Goal: Task Accomplishment & Management: Use online tool/utility

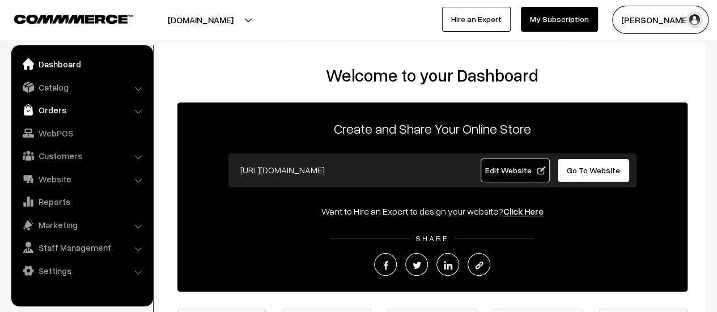
click at [52, 114] on link "Orders" at bounding box center [81, 110] width 135 height 20
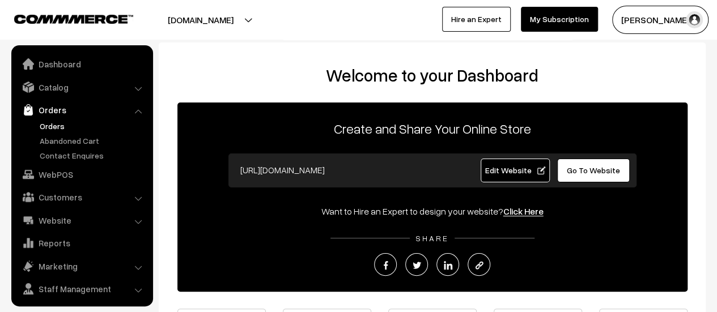
click at [57, 127] on link "Orders" at bounding box center [93, 126] width 112 height 12
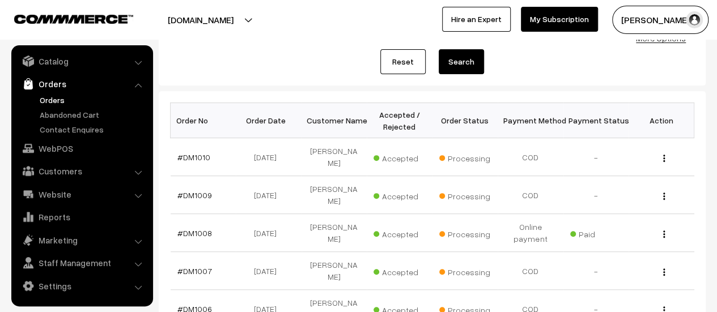
scroll to position [137, 0]
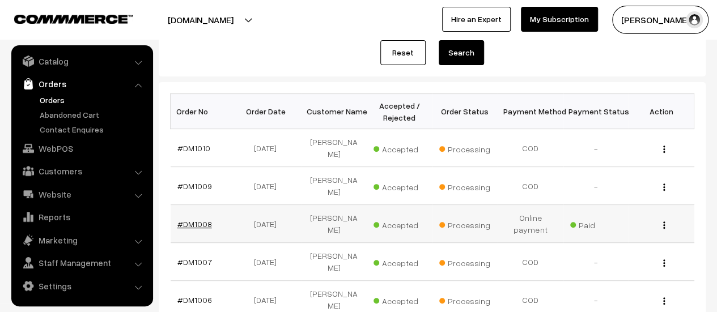
click at [197, 219] on link "#DM1008" at bounding box center [194, 224] width 35 height 10
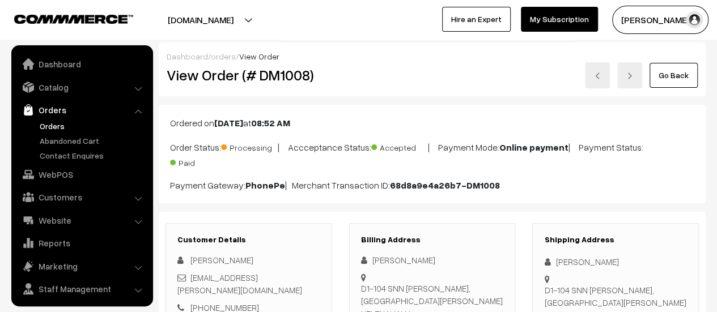
scroll to position [26, 0]
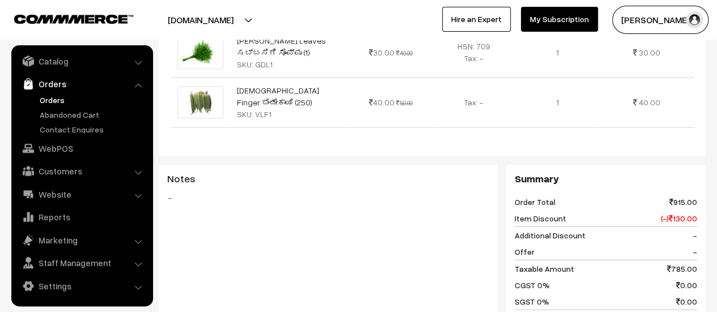
scroll to position [1124, 0]
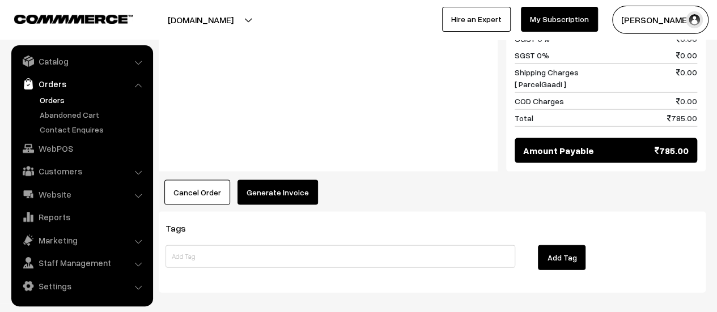
click at [257, 180] on button "Generate Invoice" at bounding box center [277, 192] width 80 height 25
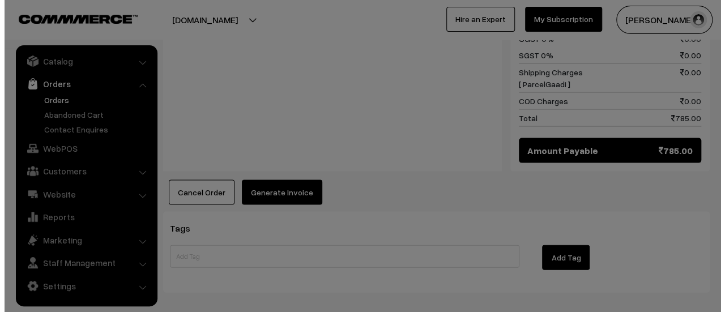
scroll to position [1129, 0]
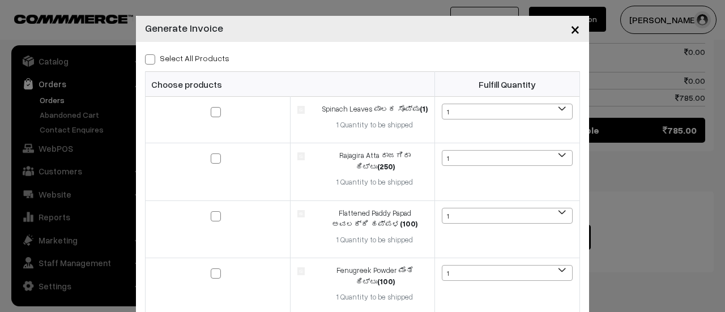
click at [147, 59] on span at bounding box center [150, 59] width 10 height 10
click at [147, 59] on input "Select All Products" at bounding box center [148, 57] width 7 height 7
checkbox input "true"
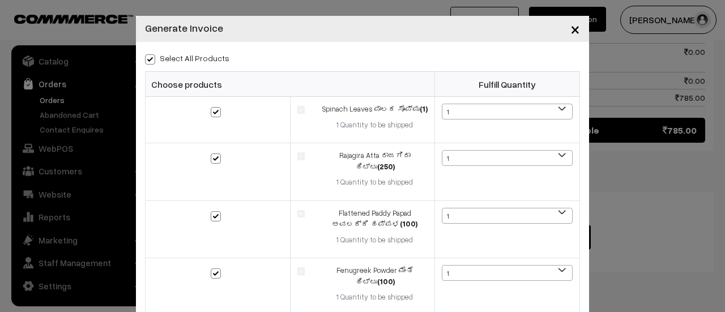
checkbox input "true"
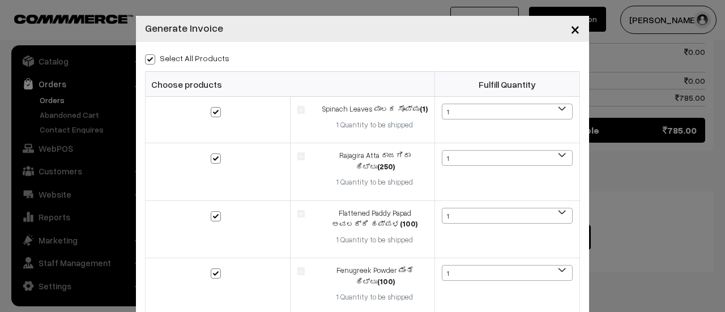
checkbox input "true"
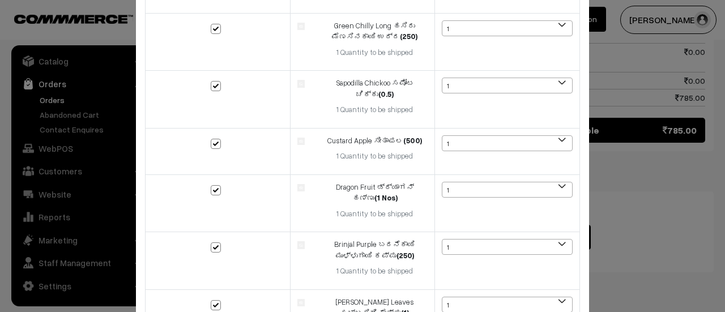
scroll to position [466, 0]
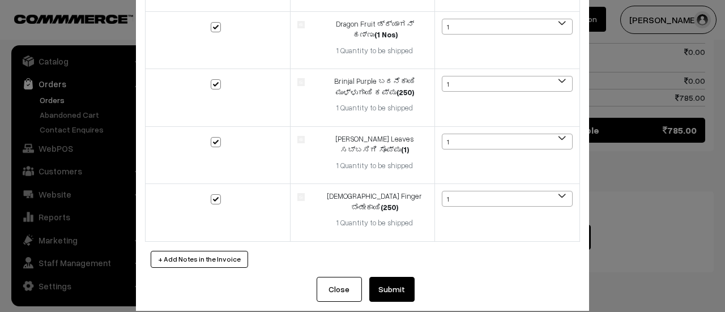
click at [380, 277] on button "Submit" at bounding box center [391, 289] width 45 height 25
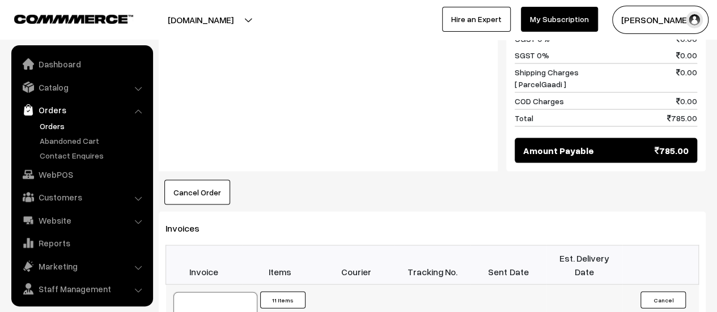
scroll to position [26, 0]
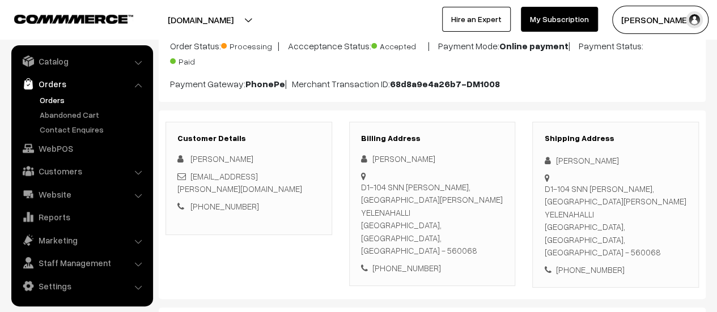
scroll to position [103, 0]
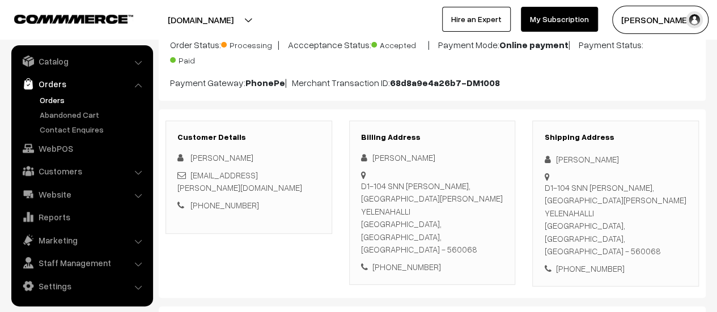
drag, startPoint x: 360, startPoint y: 184, endPoint x: 491, endPoint y: 208, distance: 132.6
click at [491, 208] on div "D1-104 SNN RAJ SERENITY, BEGUR KOPPA ROAD YELENAHALLI Bengaluru, Karnataka, Ind…" at bounding box center [432, 218] width 143 height 76
copy div "D1-104 SNN RAJ SERENITY, BEGUR KOPPA ROAD YELENAHALLI Bengaluru, Karnataka, Ind…"
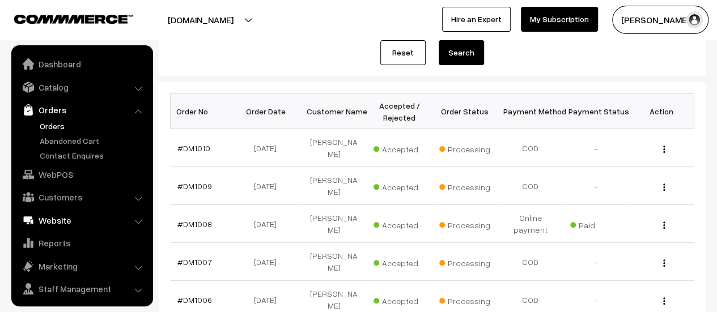
scroll to position [26, 0]
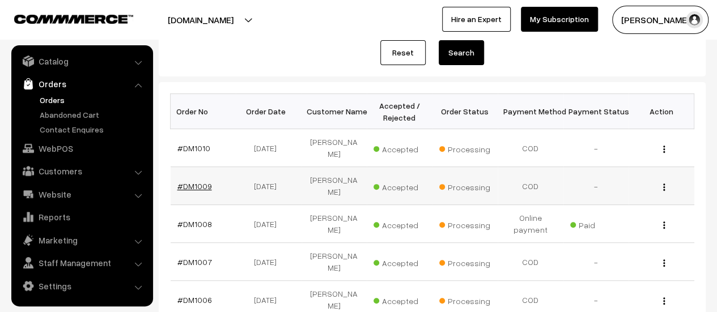
click at [190, 181] on link "#DM1009" at bounding box center [194, 186] width 35 height 10
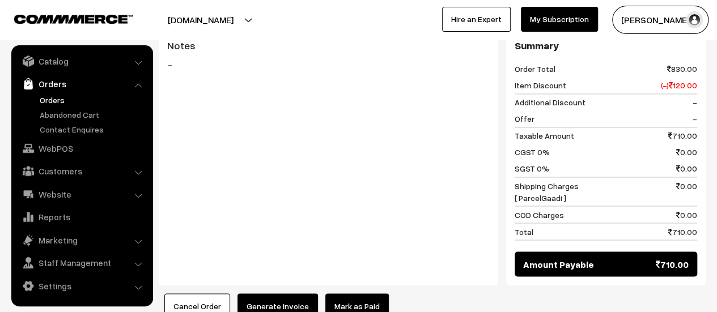
scroll to position [999, 0]
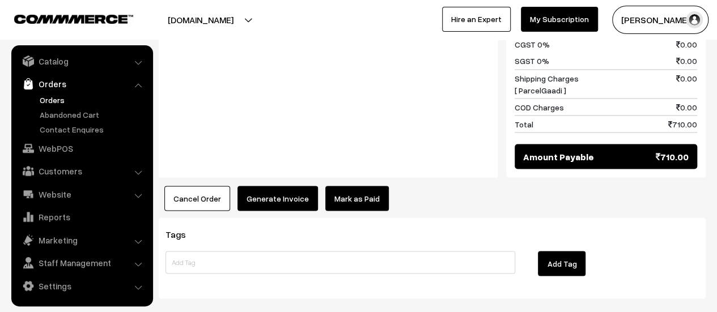
click at [276, 186] on button "Generate Invoice" at bounding box center [277, 198] width 80 height 25
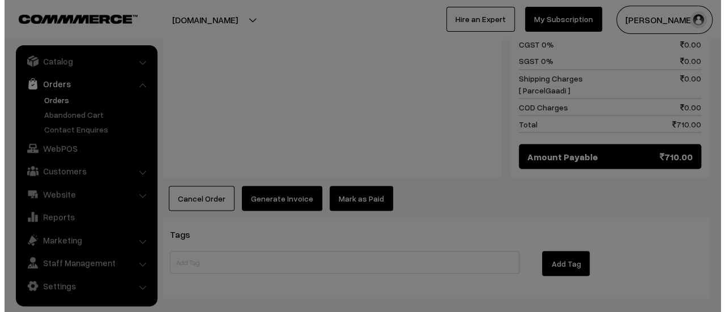
scroll to position [1003, 0]
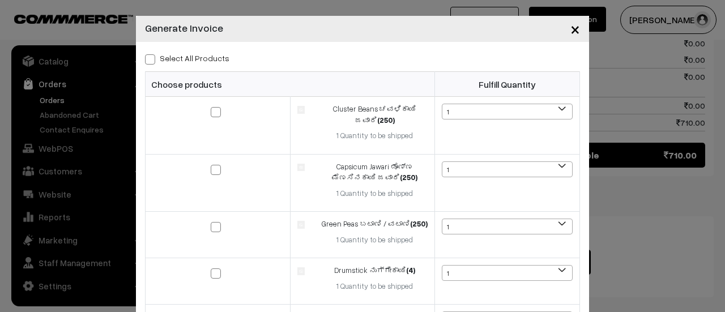
click at [145, 61] on span at bounding box center [150, 59] width 10 height 10
click at [145, 61] on input "Select All Products" at bounding box center [148, 57] width 7 height 7
checkbox input "true"
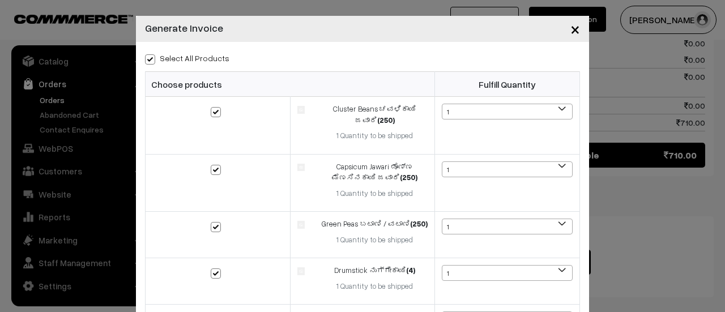
checkbox input "true"
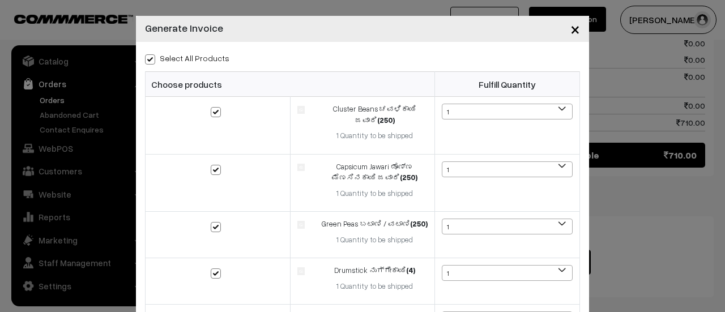
checkbox input "true"
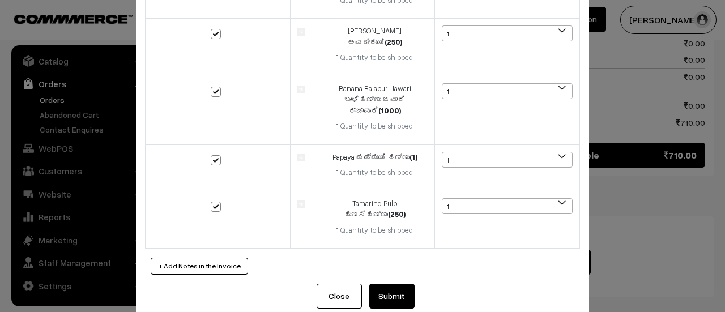
scroll to position [351, 0]
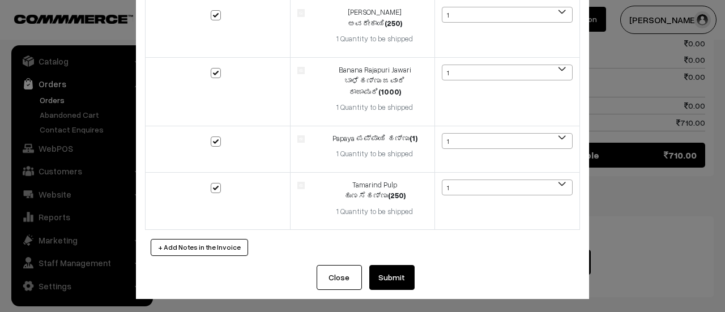
click at [384, 274] on button "Submit" at bounding box center [391, 277] width 45 height 25
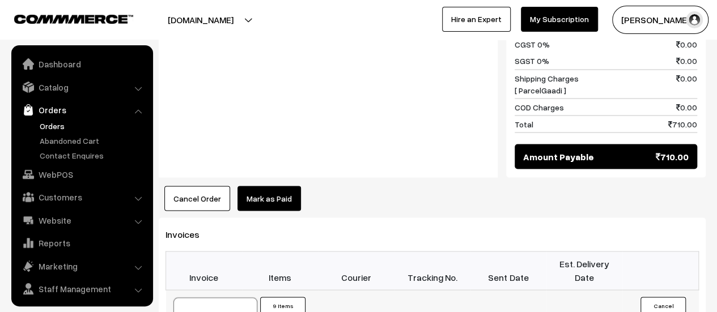
scroll to position [26, 0]
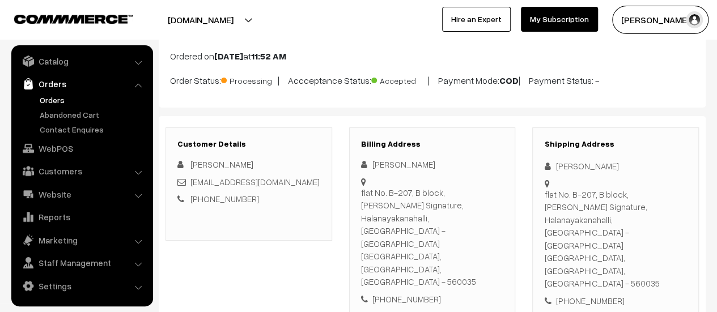
scroll to position [71, 0]
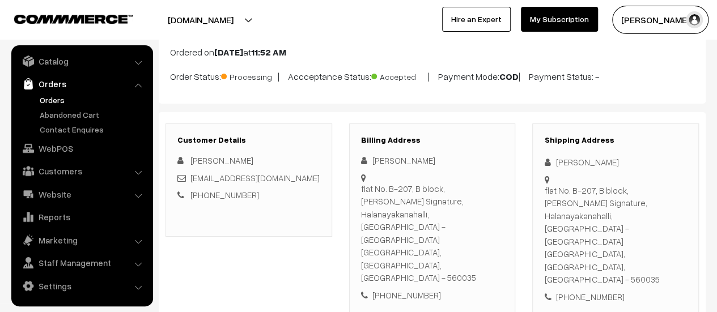
drag, startPoint x: 361, startPoint y: 187, endPoint x: 408, endPoint y: 208, distance: 51.5
click at [408, 208] on div "flat No. B-207, B block, Mythri Signature, Halanayakanahalli, Chikkanayakanahal…" at bounding box center [432, 233] width 143 height 102
click at [361, 187] on div "flat No. B-207, B block, Mythri Signature, Halanayakanahalli, Chikkanayakanahal…" at bounding box center [432, 233] width 143 height 102
drag, startPoint x: 361, startPoint y: 187, endPoint x: 406, endPoint y: 221, distance: 56.2
click at [406, 221] on div "flat No. B-207, B block, Mythri Signature, Halanayakanahalli, Chikkanayakanahal…" at bounding box center [432, 233] width 143 height 102
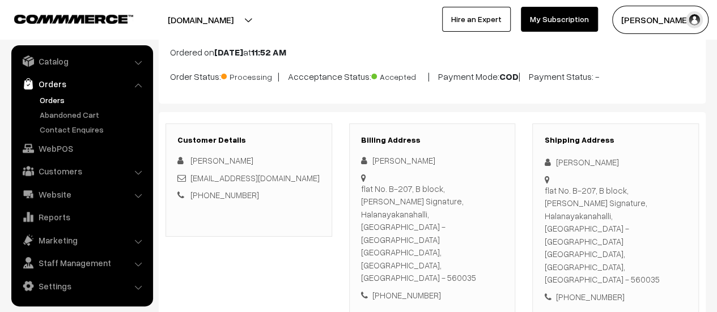
click at [358, 188] on div "Billing Address Revanna Navi flat No. B-207, B block, Mythri Signature, Halanay…" at bounding box center [432, 218] width 167 height 190
drag, startPoint x: 360, startPoint y: 187, endPoint x: 488, endPoint y: 224, distance: 133.2
click at [488, 224] on div "flat No. B-207, B block, Mythri Signature, Halanayakanahalli, Chikkanayakanahal…" at bounding box center [432, 233] width 143 height 102
copy div "flat No. B-207, B block, Mythri Signature, Halanayakanahalli, Chikkanayakanahal…"
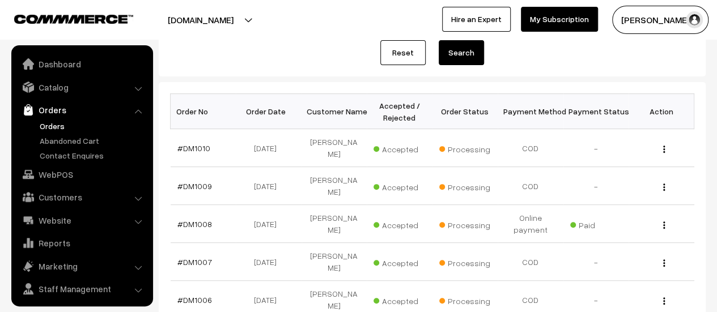
scroll to position [26, 0]
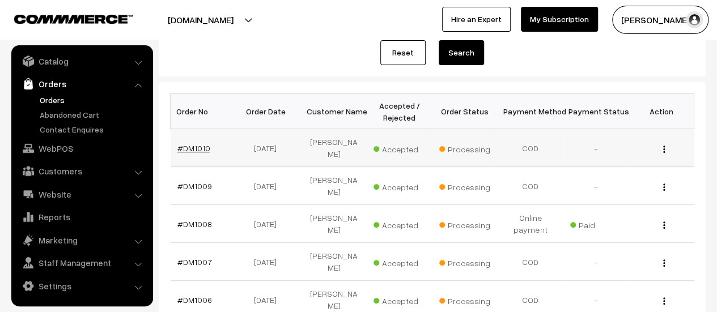
click at [191, 147] on link "#DM1010" at bounding box center [193, 148] width 33 height 10
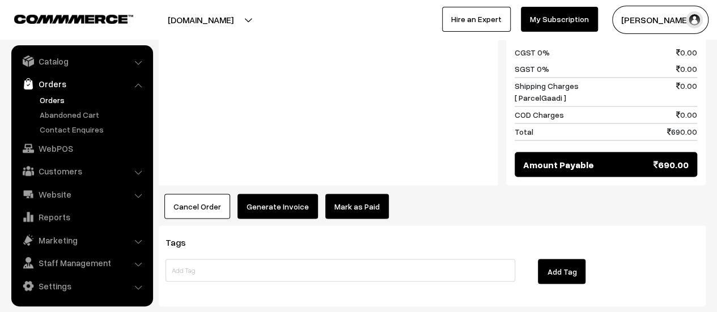
scroll to position [984, 0]
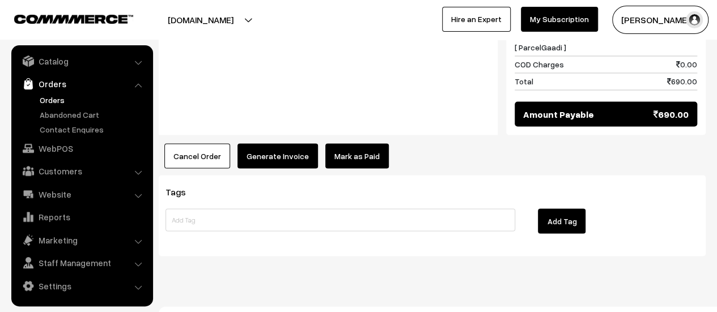
click at [264, 143] on button "Generate Invoice" at bounding box center [277, 155] width 80 height 25
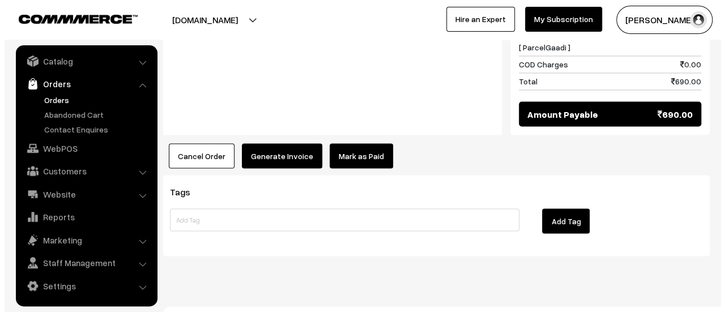
scroll to position [986, 0]
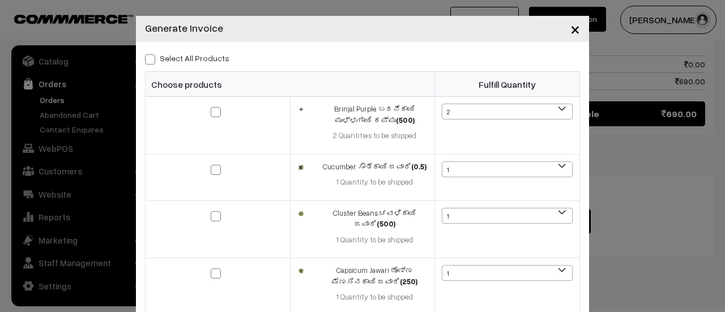
click at [147, 61] on span at bounding box center [150, 59] width 10 height 10
click at [147, 61] on input "Select All Products" at bounding box center [148, 57] width 7 height 7
checkbox input "true"
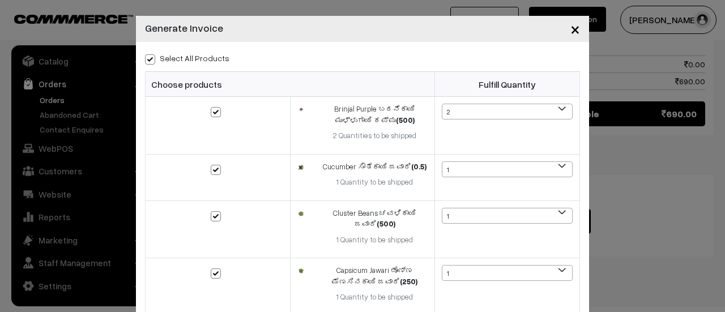
checkbox input "true"
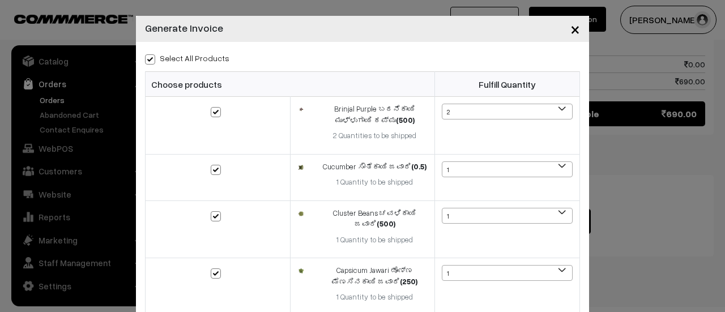
checkbox input "true"
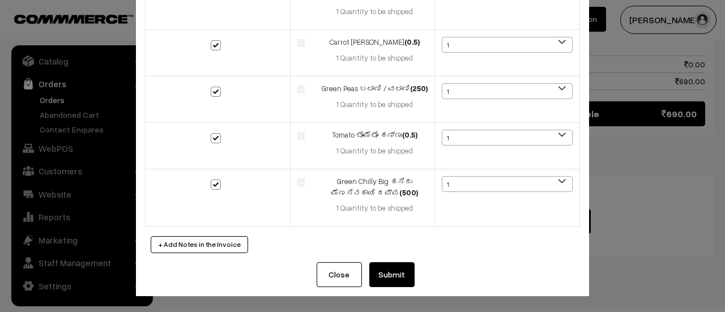
click at [388, 282] on button "Submit" at bounding box center [391, 274] width 45 height 25
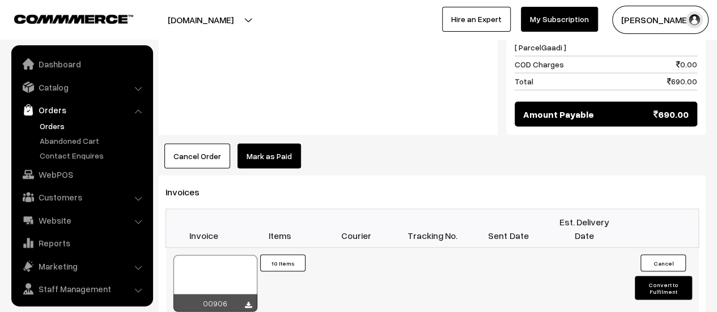
scroll to position [26, 0]
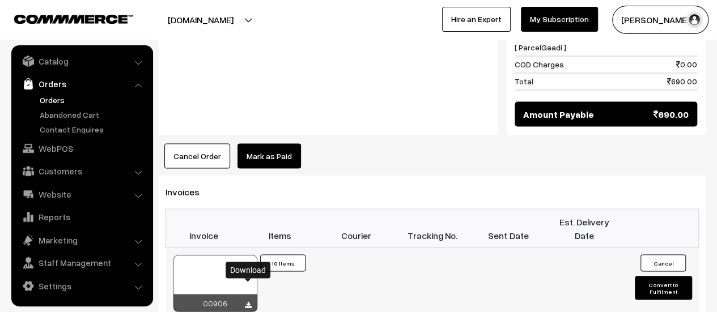
click at [246, 301] on icon at bounding box center [248, 304] width 7 height 7
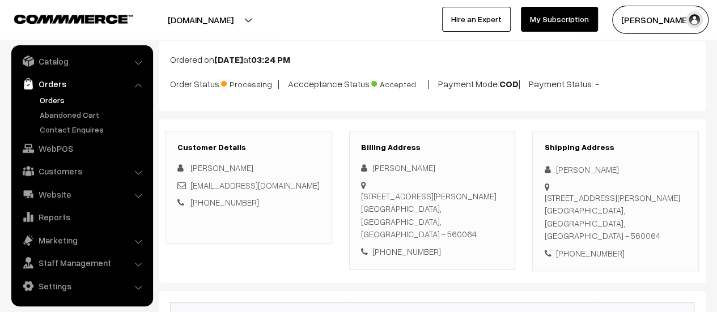
scroll to position [63, 0]
drag, startPoint x: 361, startPoint y: 194, endPoint x: 397, endPoint y: 216, distance: 41.5
click at [397, 216] on div "102, Shree Nilaya, Thayappareddy layout, Ananthpura gate Bengaluru, Karnataka, …" at bounding box center [432, 215] width 143 height 51
click at [361, 194] on div "102, Shree Nilaya, Thayappareddy layout, Ananthpura gate Bengaluru, Karnataka, …" at bounding box center [432, 215] width 143 height 51
drag, startPoint x: 361, startPoint y: 195, endPoint x: 490, endPoint y: 223, distance: 132.2
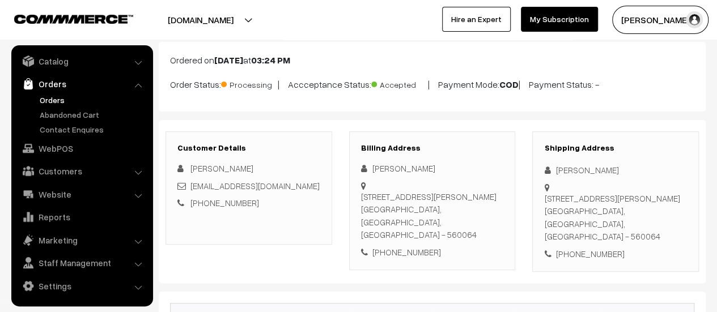
click at [490, 223] on div "102, Shree Nilaya, Thayappareddy layout, Ananthpura gate Bengaluru, Karnataka, …" at bounding box center [432, 215] width 143 height 51
copy div "102, Shree Nilaya, Thayappareddy layout, Ananthpura gate Bengaluru, Karnataka, …"
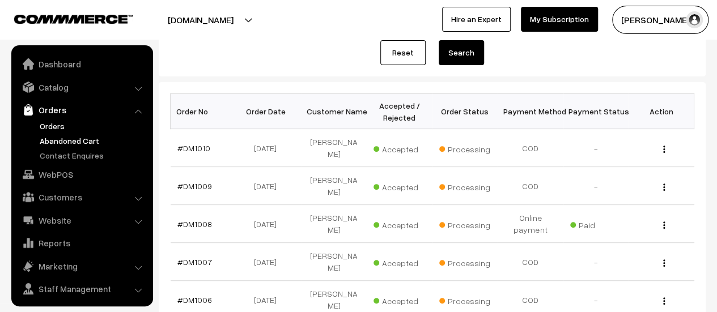
scroll to position [26, 0]
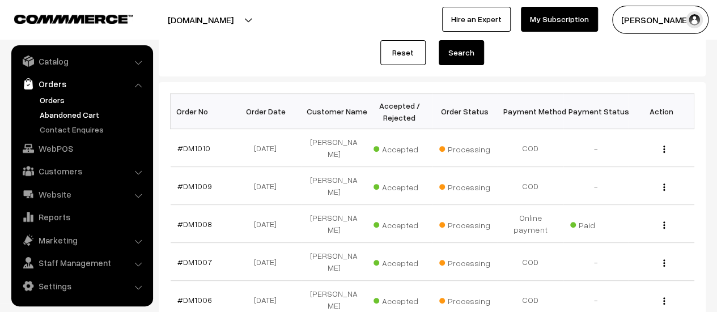
click at [65, 112] on link "Abandoned Cart" at bounding box center [93, 115] width 112 height 12
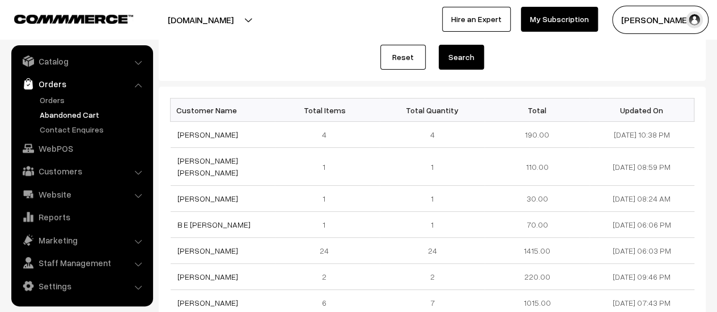
scroll to position [125, 0]
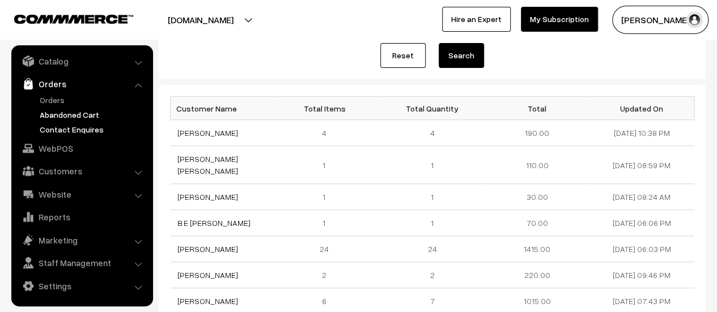
click at [65, 127] on link "Contact Enquires" at bounding box center [93, 129] width 112 height 12
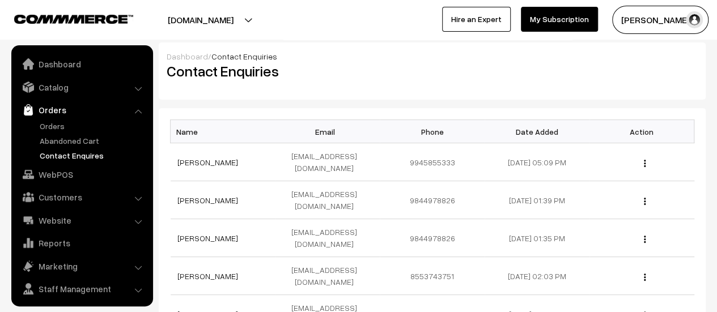
scroll to position [26, 0]
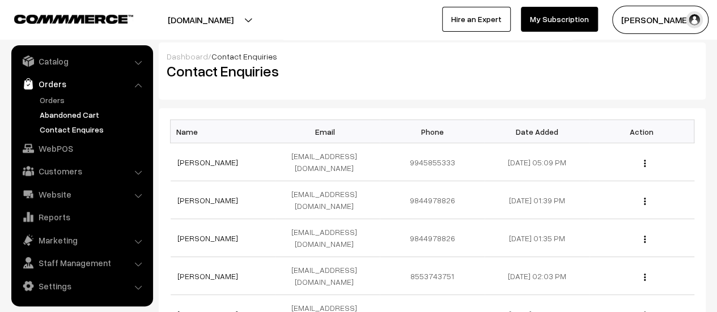
click at [61, 116] on link "Abandoned Cart" at bounding box center [93, 115] width 112 height 12
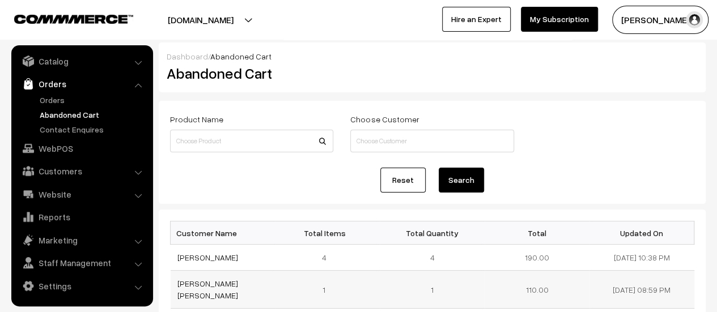
scroll to position [74, 0]
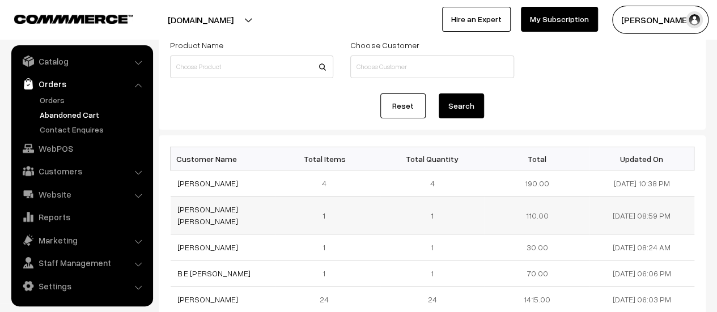
drag, startPoint x: 174, startPoint y: 206, endPoint x: 220, endPoint y: 235, distance: 54.5
click at [220, 235] on td "[PERSON_NAME] [PERSON_NAME]" at bounding box center [223, 216] width 105 height 38
copy link "[PERSON_NAME] [PERSON_NAME]"
click at [214, 214] on td "[PERSON_NAME] [PERSON_NAME]" at bounding box center [223, 216] width 105 height 38
click at [218, 221] on link "[PERSON_NAME] [PERSON_NAME]" at bounding box center [207, 215] width 61 height 22
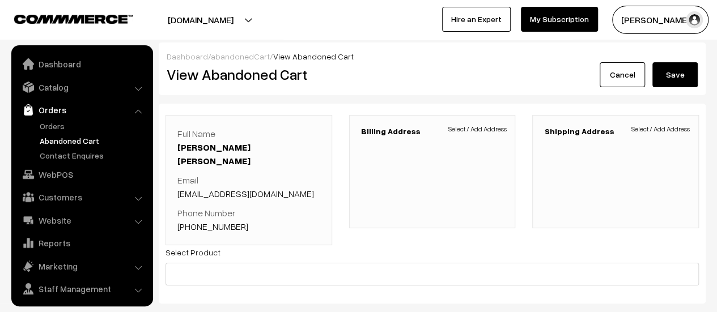
scroll to position [26, 0]
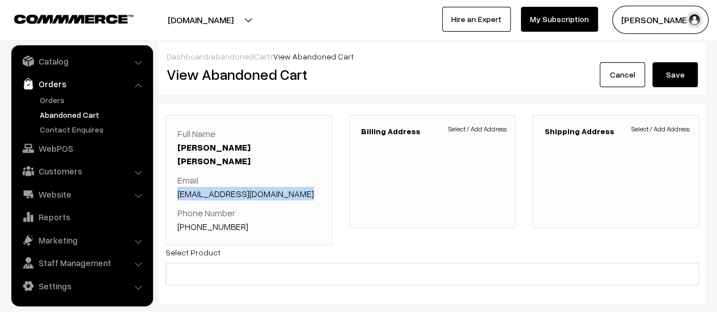
drag, startPoint x: 309, startPoint y: 194, endPoint x: 171, endPoint y: 193, distance: 138.2
click at [171, 193] on div "Full Name RAJASUNDAR UMASHANKAR Umashankar Email umashankarprasanna@gmail.com P…" at bounding box center [248, 180] width 167 height 130
copy link "umashankarprasanna@gmail.com"
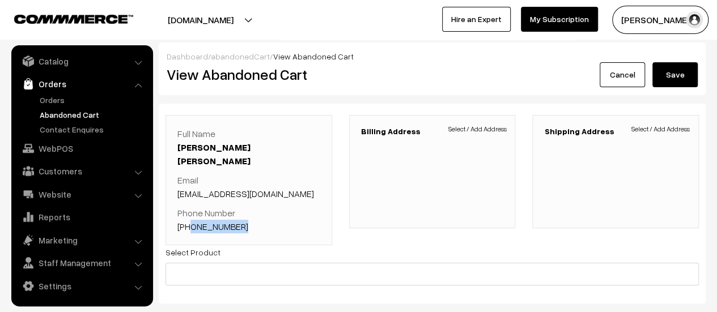
drag, startPoint x: 242, startPoint y: 225, endPoint x: 190, endPoint y: 231, distance: 52.4
click at [190, 231] on p "Phone Number +91 8884271971" at bounding box center [248, 219] width 143 height 27
copy link "8884271971"
click at [282, 232] on p "Phone Number +91 8884271971" at bounding box center [248, 219] width 143 height 27
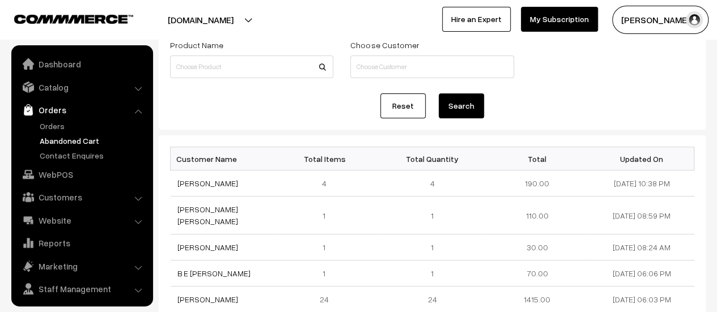
scroll to position [26, 0]
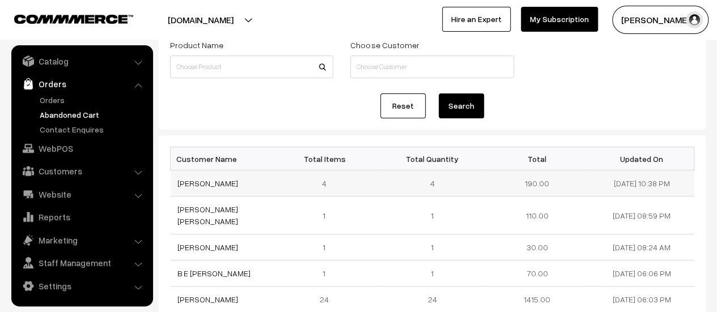
drag, startPoint x: 217, startPoint y: 182, endPoint x: 176, endPoint y: 182, distance: 41.4
click at [176, 182] on td "[PERSON_NAME]" at bounding box center [223, 184] width 105 height 26
copy link "[PERSON_NAME]"
click at [198, 181] on link "[PERSON_NAME]" at bounding box center [207, 183] width 61 height 10
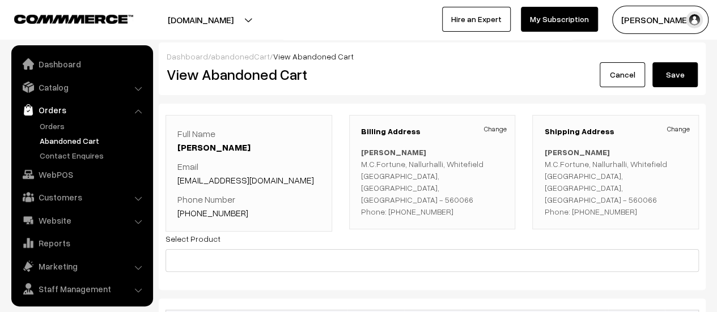
scroll to position [26, 0]
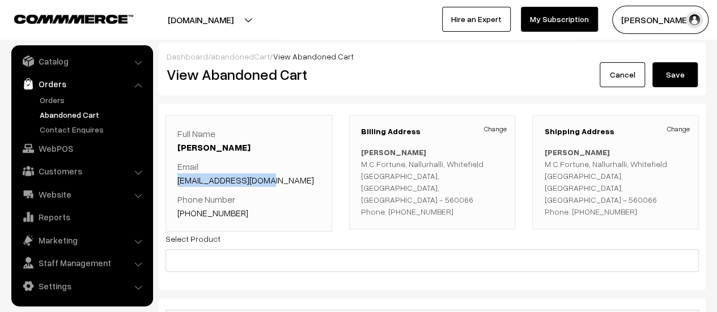
drag, startPoint x: 273, startPoint y: 181, endPoint x: 178, endPoint y: 179, distance: 95.2
click at [178, 179] on p "Email sujeetkore@gmail.com" at bounding box center [248, 173] width 143 height 27
copy link "sujeetkore@gmail.com"
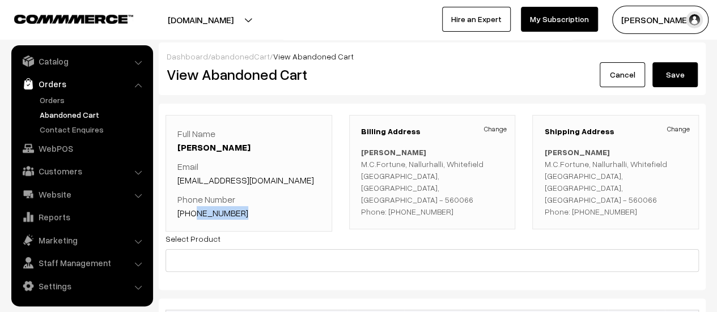
drag, startPoint x: 241, startPoint y: 212, endPoint x: 193, endPoint y: 210, distance: 48.8
click at [193, 210] on p "Phone Number +91 9980383585" at bounding box center [248, 206] width 143 height 27
copy link "9980383585"
click at [276, 217] on p "Phone Number +91 9980383585" at bounding box center [248, 206] width 143 height 27
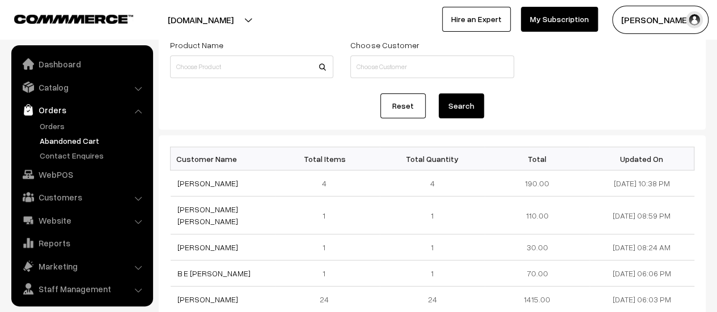
scroll to position [26, 0]
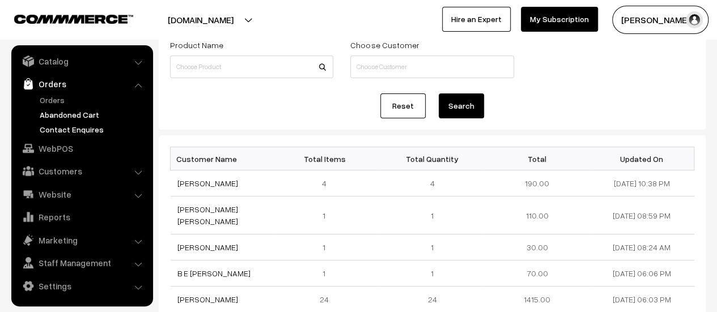
click at [61, 126] on link "Contact Enquires" at bounding box center [93, 129] width 112 height 12
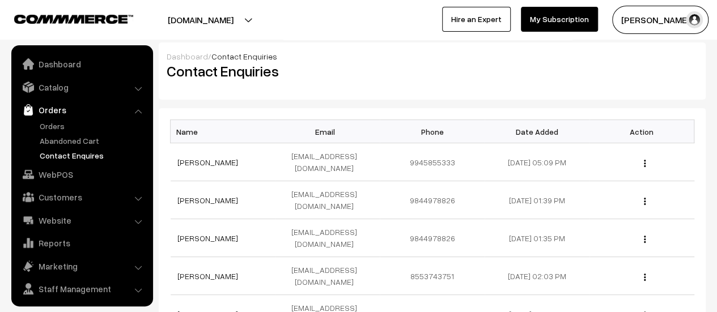
scroll to position [26, 0]
